Goal: Complete application form

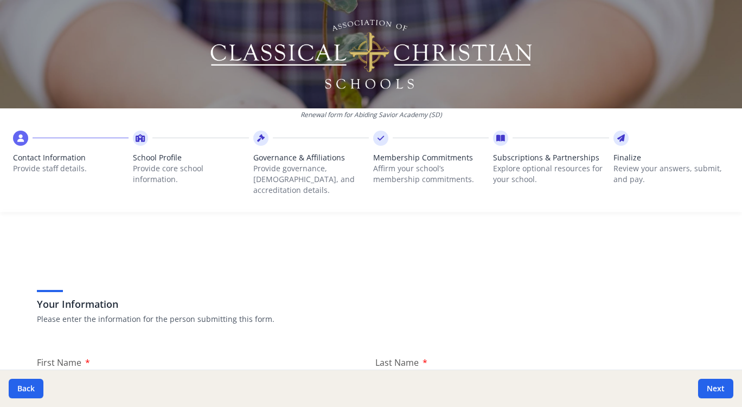
click at [23, 138] on icon at bounding box center [20, 138] width 7 height 11
click at [137, 137] on icon at bounding box center [141, 138] width 10 height 11
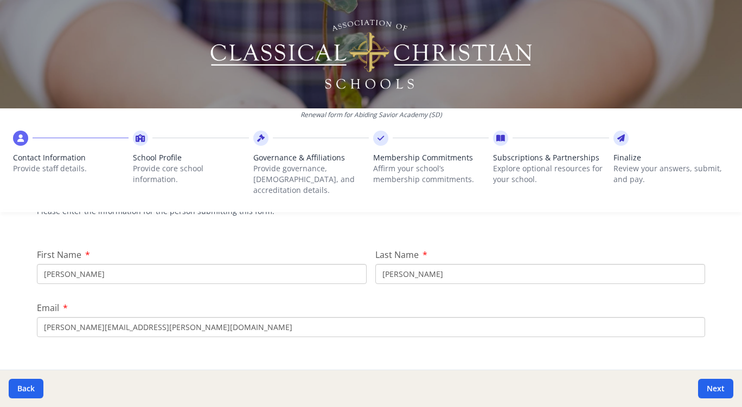
scroll to position [109, 0]
click at [711, 387] on button "Next" at bounding box center [715, 389] width 35 height 20
type input "[PHONE_NUMBER]"
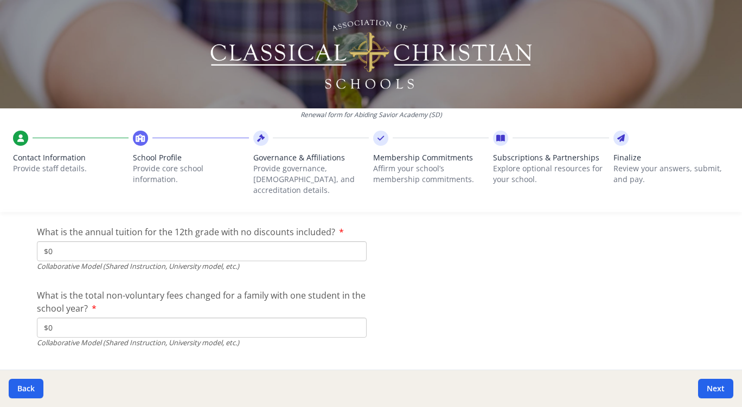
scroll to position [3641, 0]
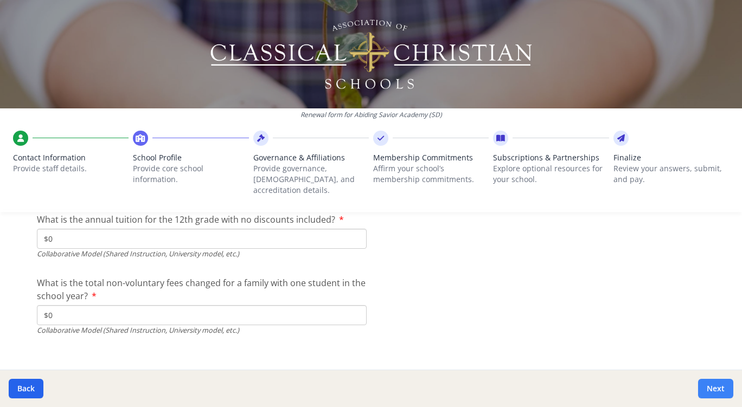
click at [723, 386] on button "Next" at bounding box center [715, 389] width 35 height 20
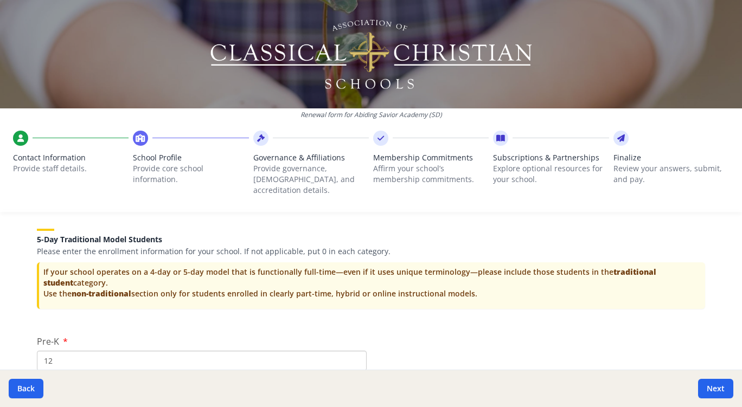
scroll to position [2157, 0]
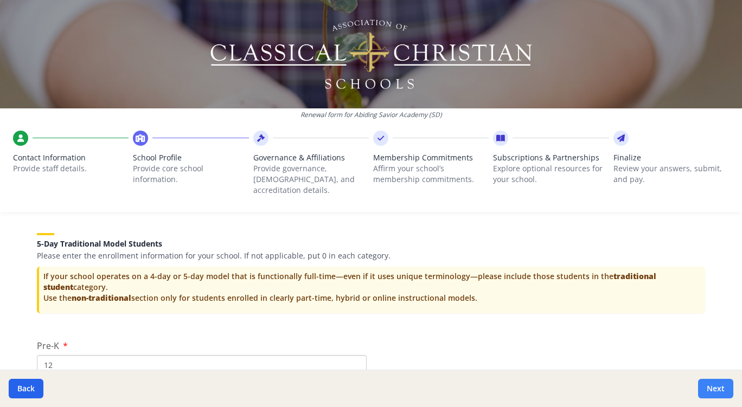
click at [710, 387] on button "Next" at bounding box center [715, 389] width 35 height 20
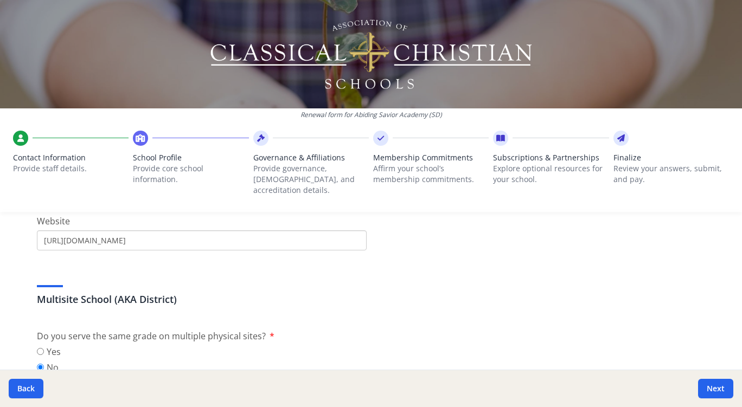
scroll to position [0, 0]
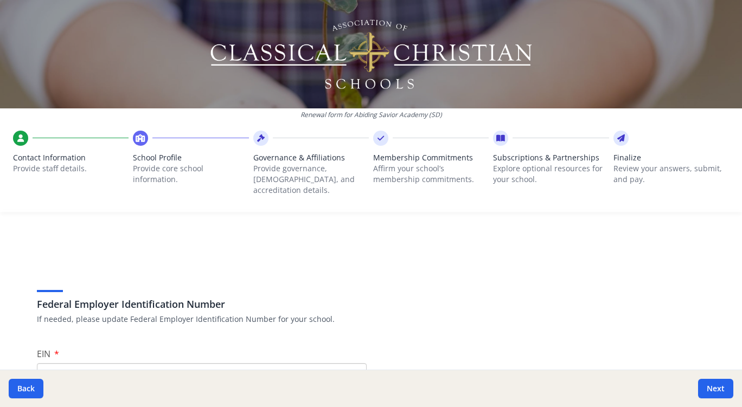
click at [253, 138] on div at bounding box center [260, 138] width 15 height 15
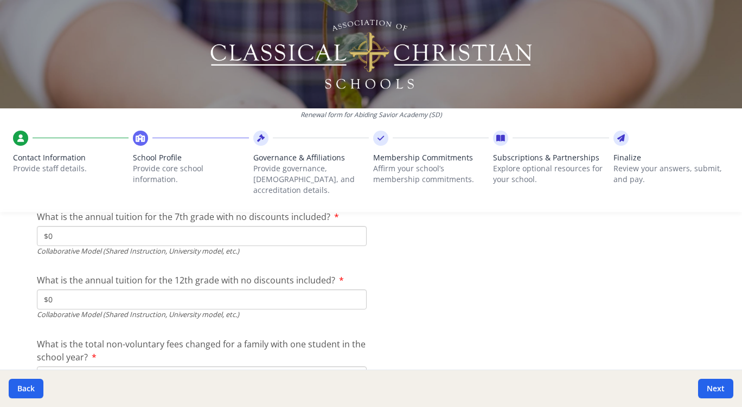
scroll to position [3660, 0]
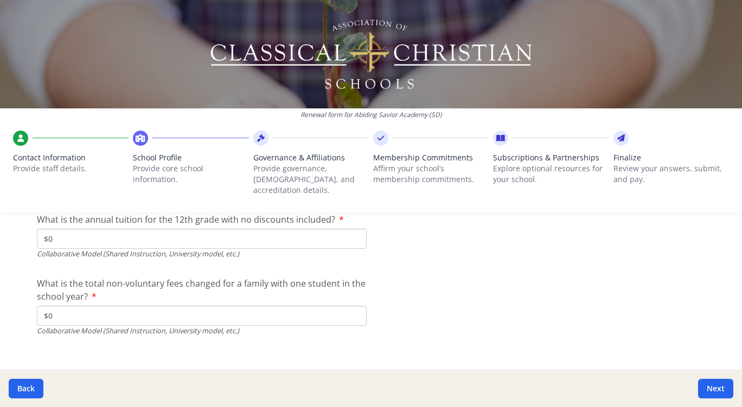
click at [382, 136] on div at bounding box center [380, 138] width 15 height 15
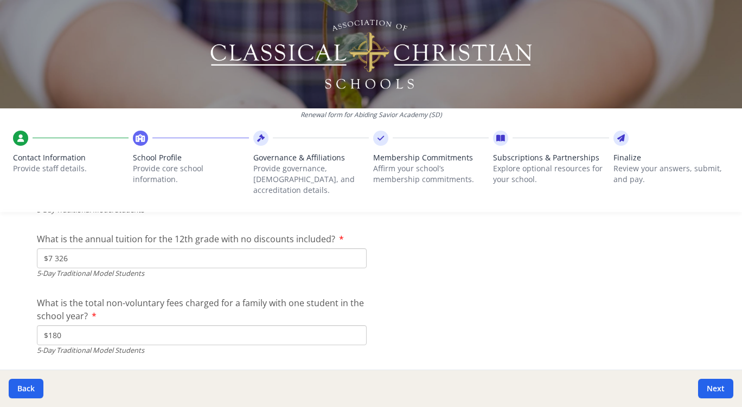
scroll to position [3144, 0]
click at [496, 137] on icon at bounding box center [500, 138] width 9 height 11
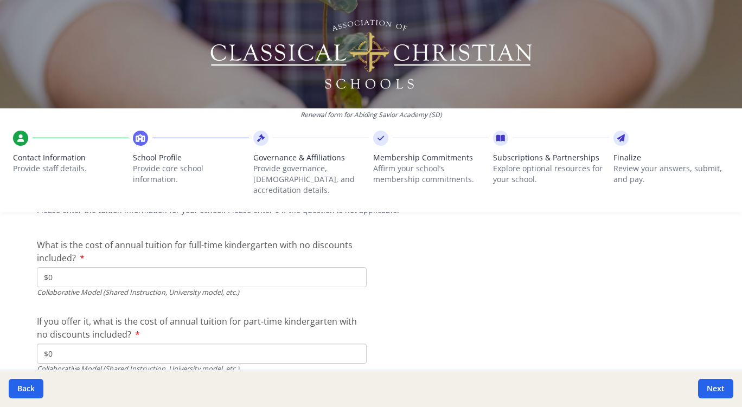
scroll to position [3359, 0]
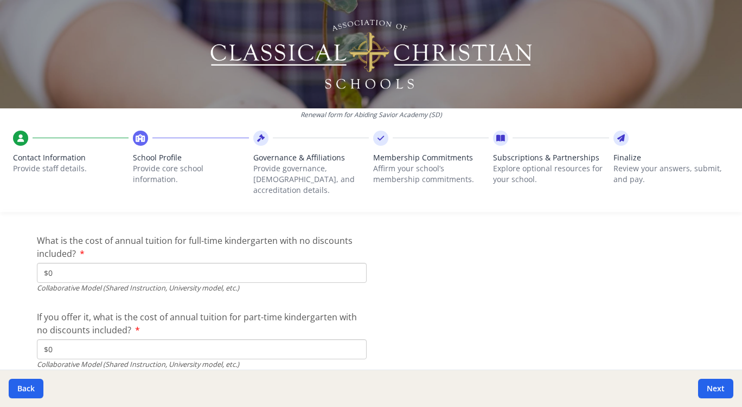
click at [22, 138] on icon at bounding box center [20, 138] width 7 height 11
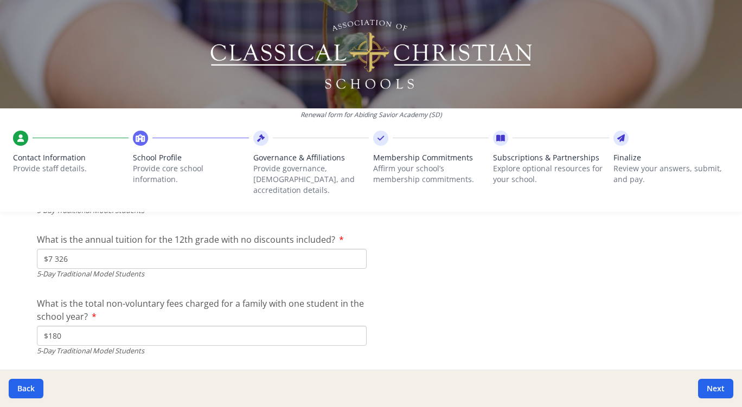
scroll to position [3144, 0]
click at [22, 138] on icon at bounding box center [20, 138] width 7 height 11
click at [31, 391] on button "Back" at bounding box center [26, 389] width 35 height 20
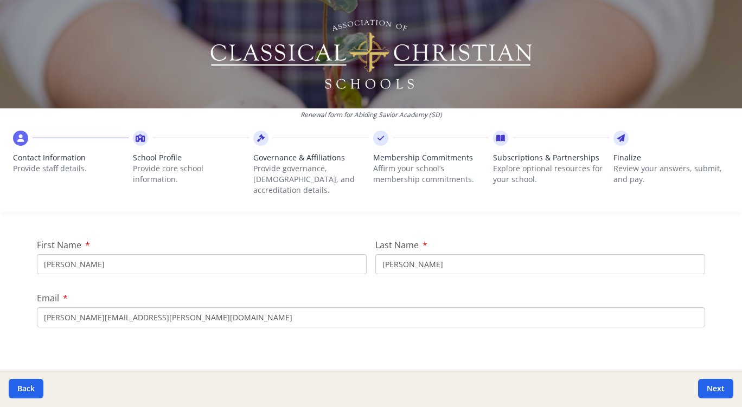
scroll to position [0, 0]
